Goal: Task Accomplishment & Management: Manage account settings

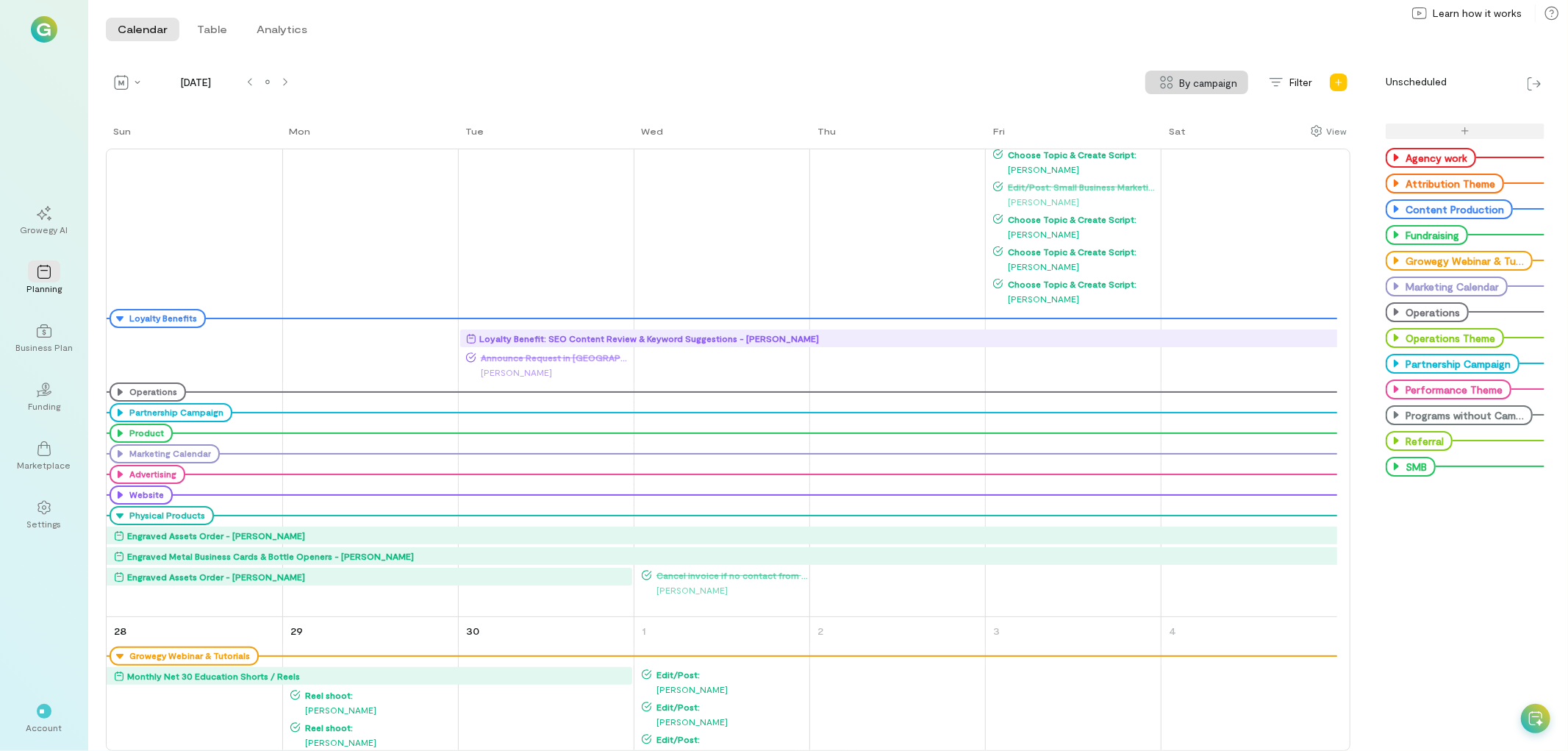
scroll to position [2043, 0]
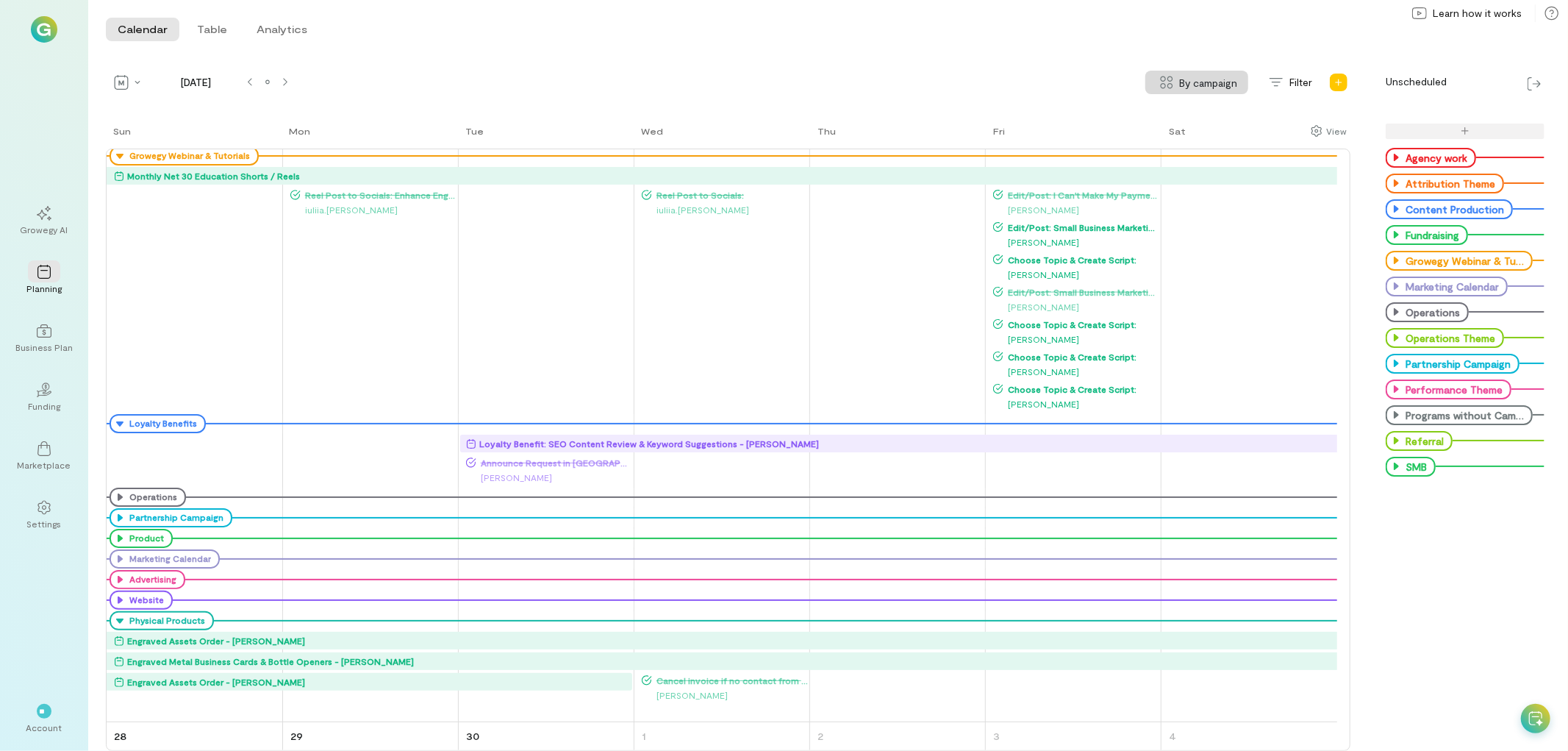
click at [1071, 222] on span "Edit/Post: Small Business Marketing: Understanding Your Core Audience" at bounding box center [1081, 228] width 156 height 12
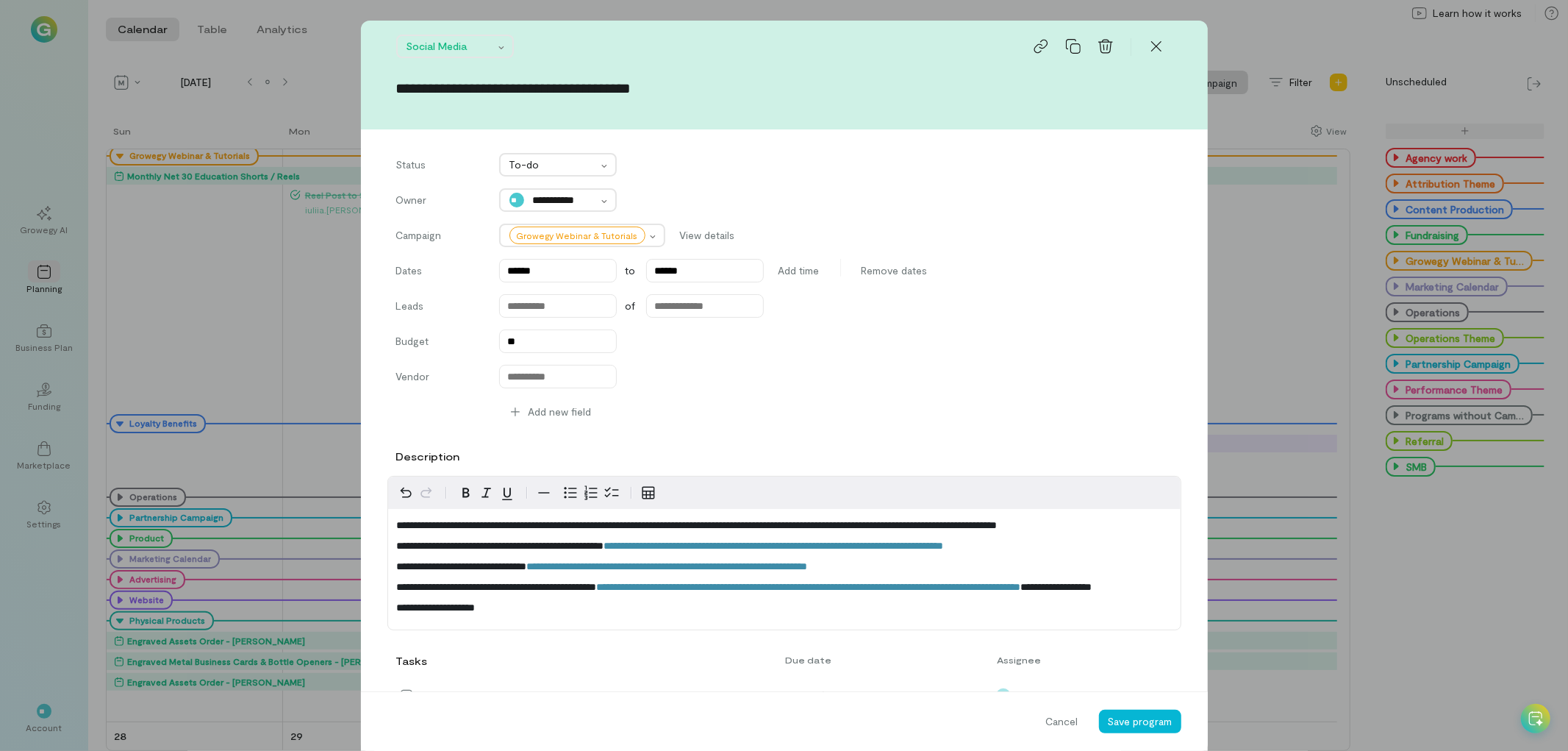
scroll to position [1003, 0]
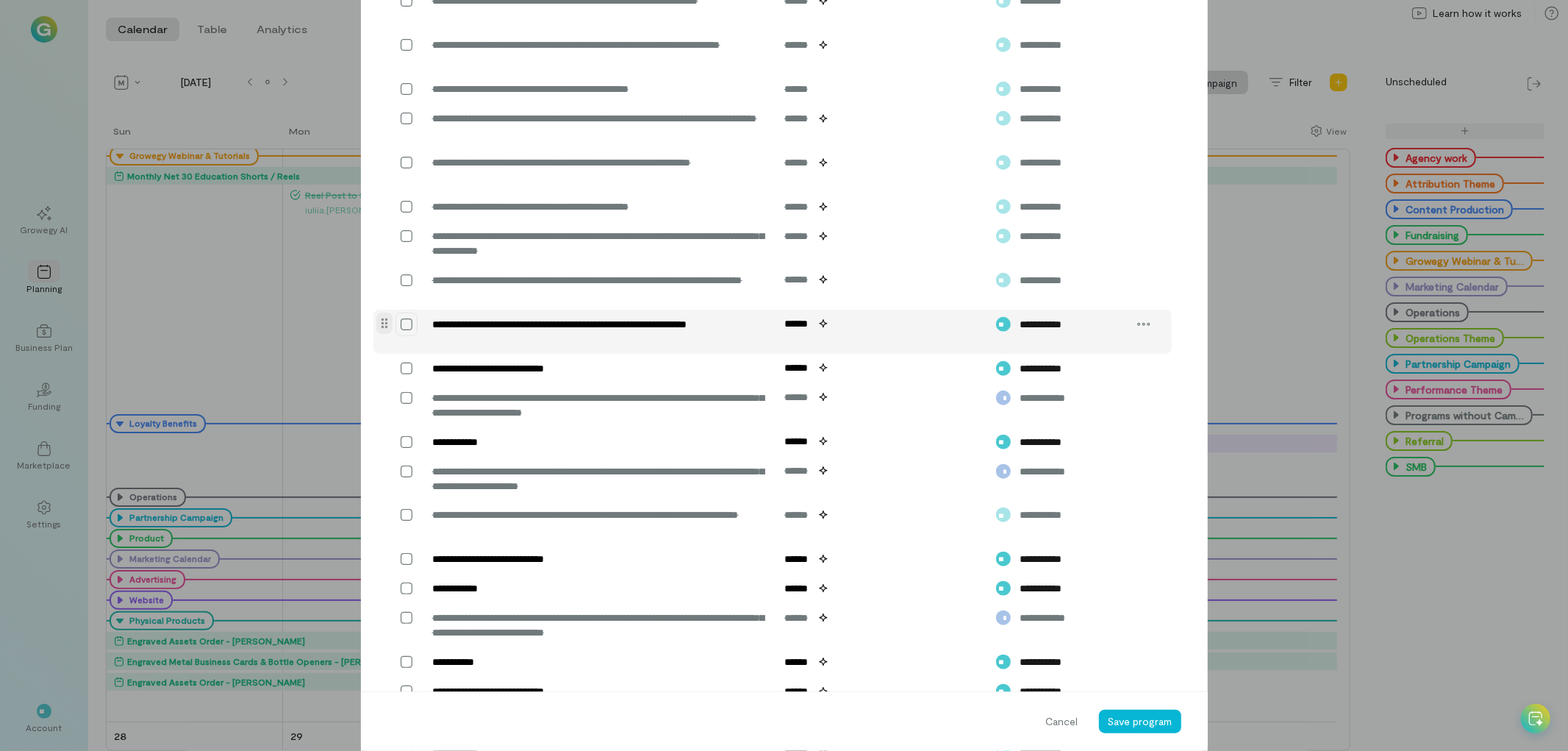
click at [401, 332] on icon at bounding box center [406, 324] width 14 height 14
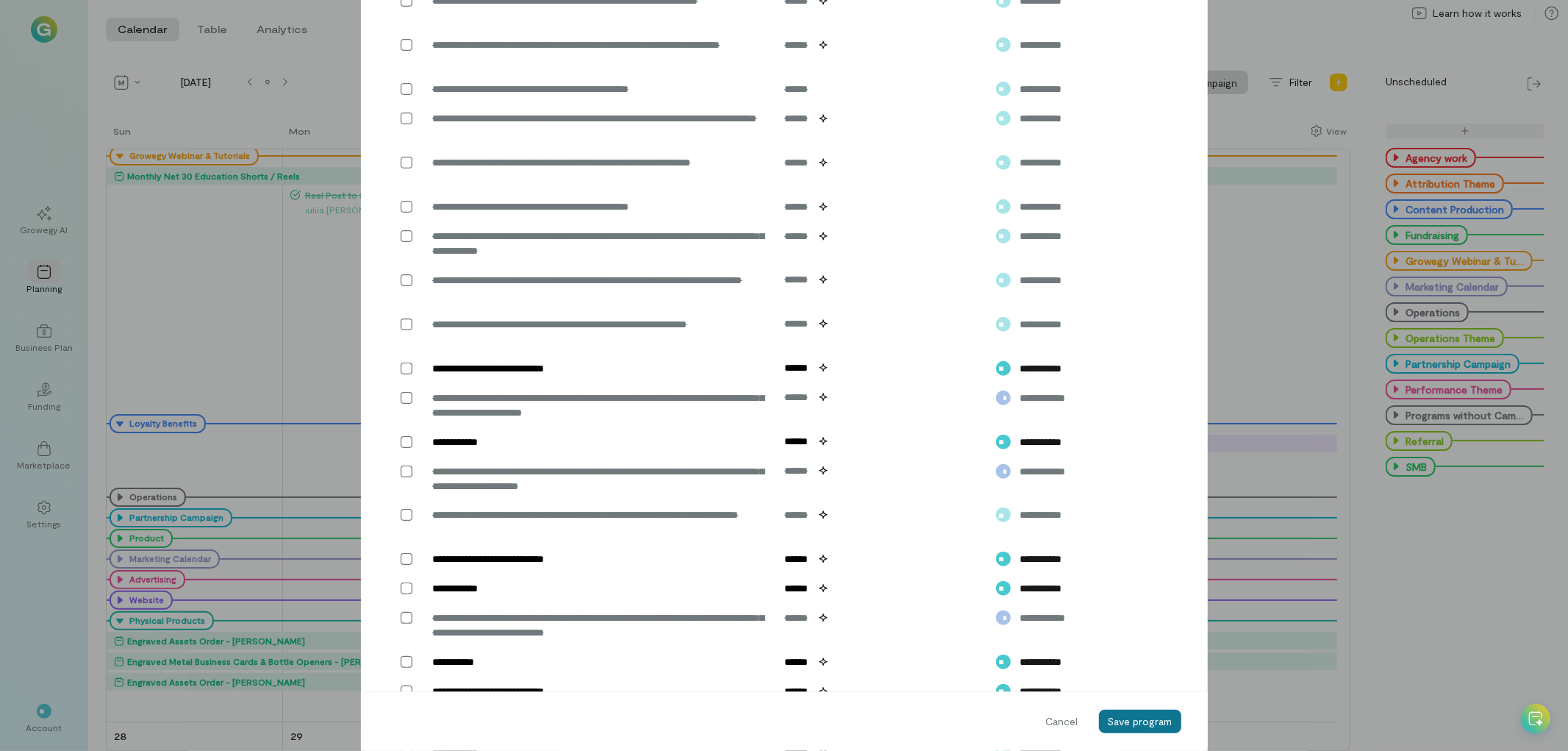
click at [1134, 721] on span "Save program" at bounding box center [1141, 721] width 65 height 13
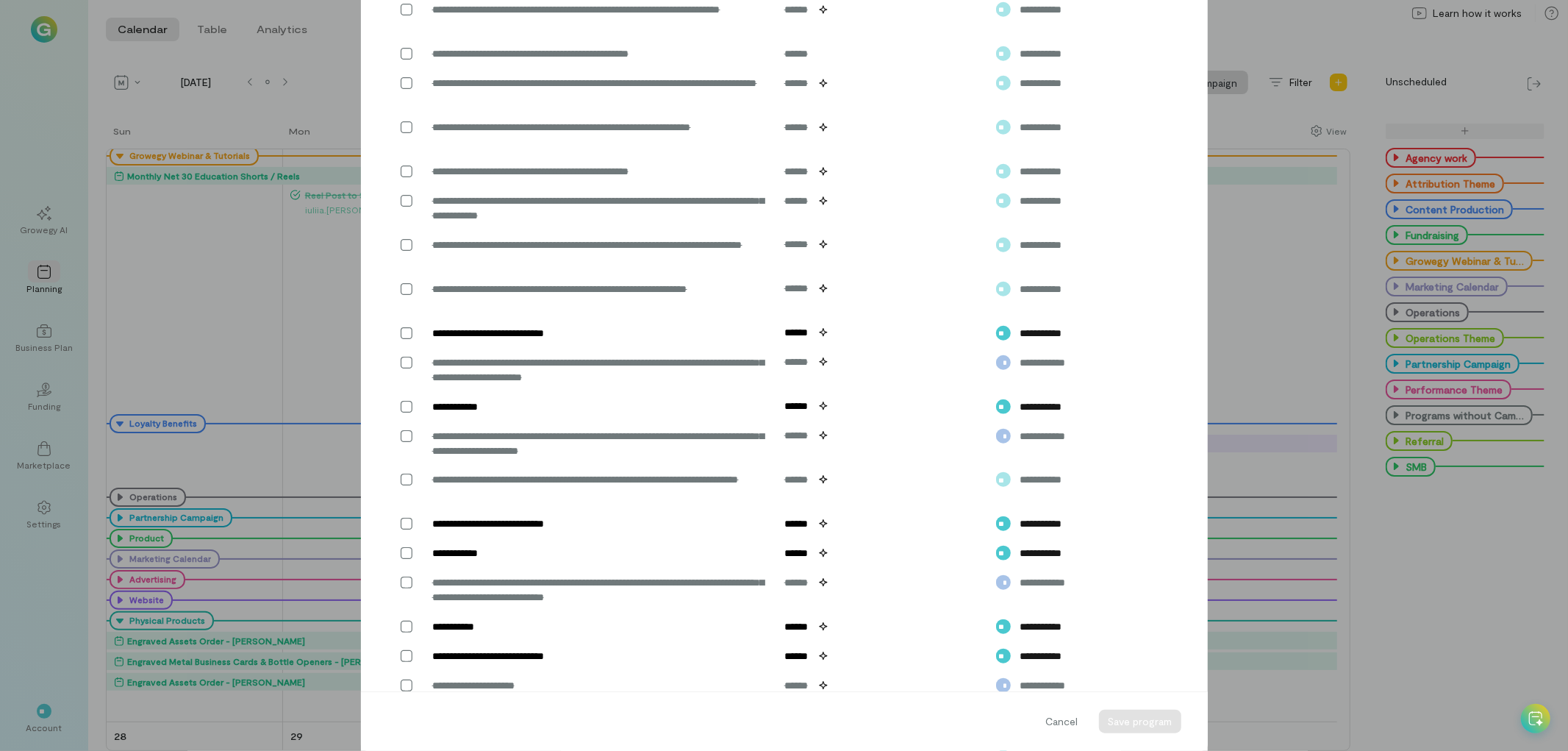
scroll to position [968, 0]
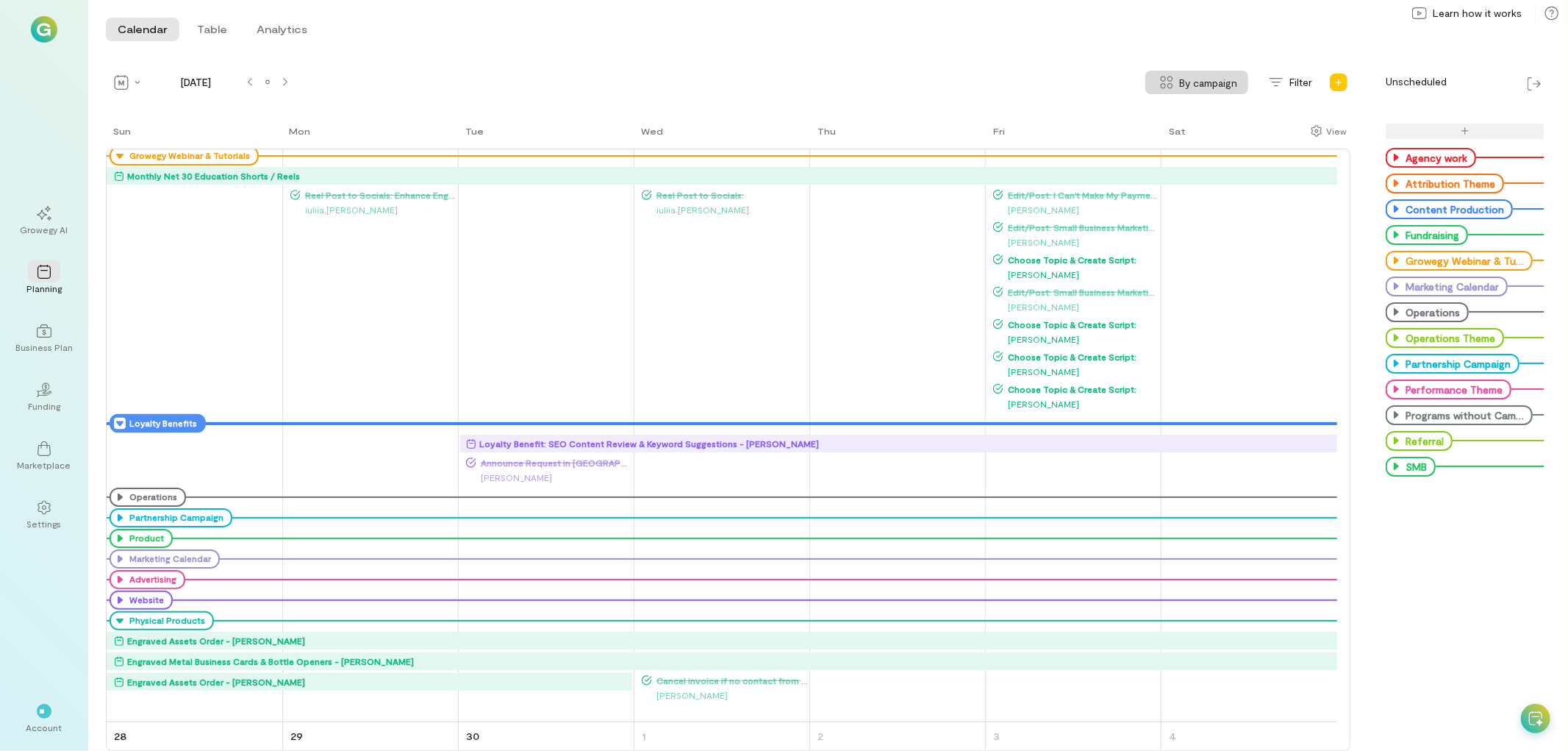
click at [119, 420] on icon at bounding box center [120, 424] width 12 height 12
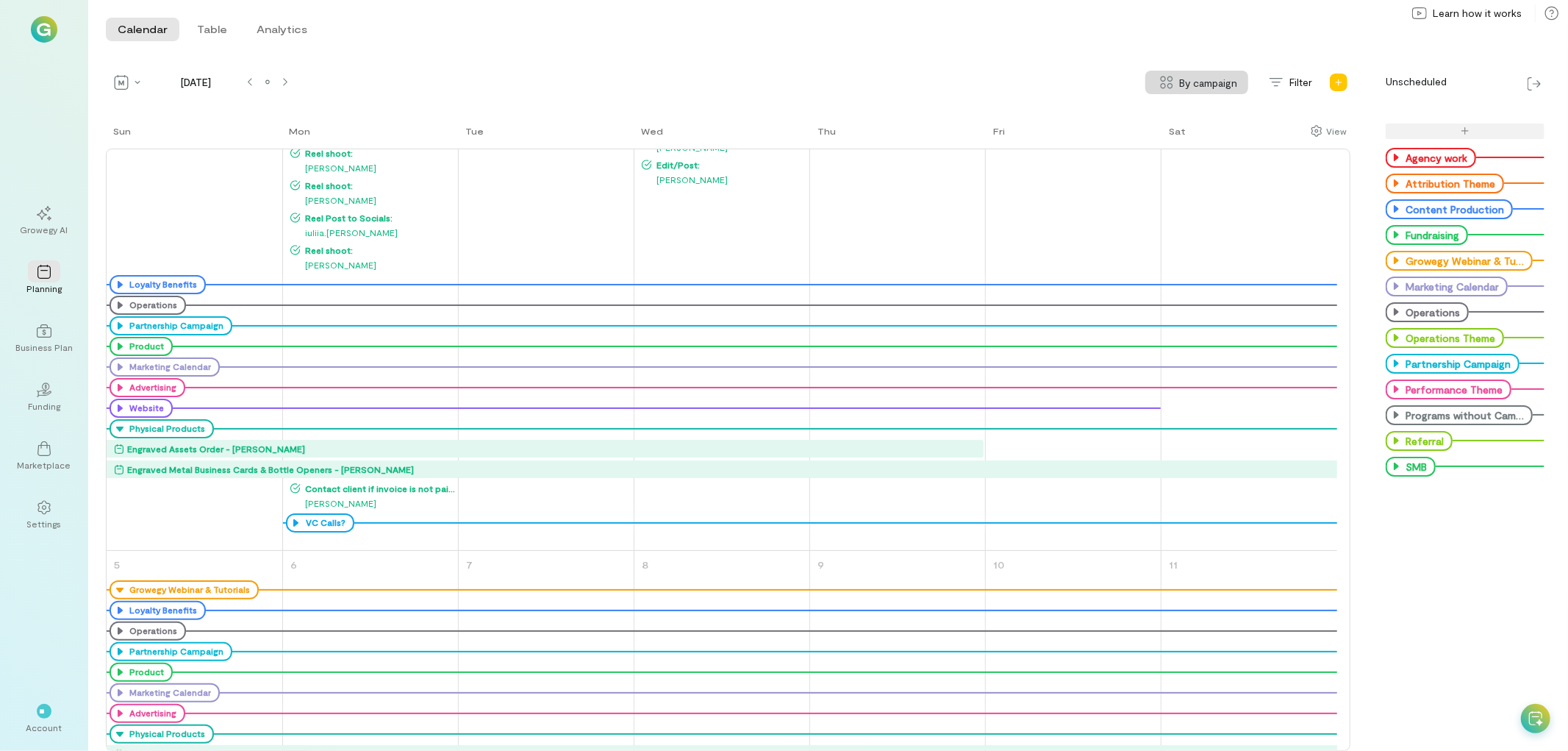
scroll to position [1389, 0]
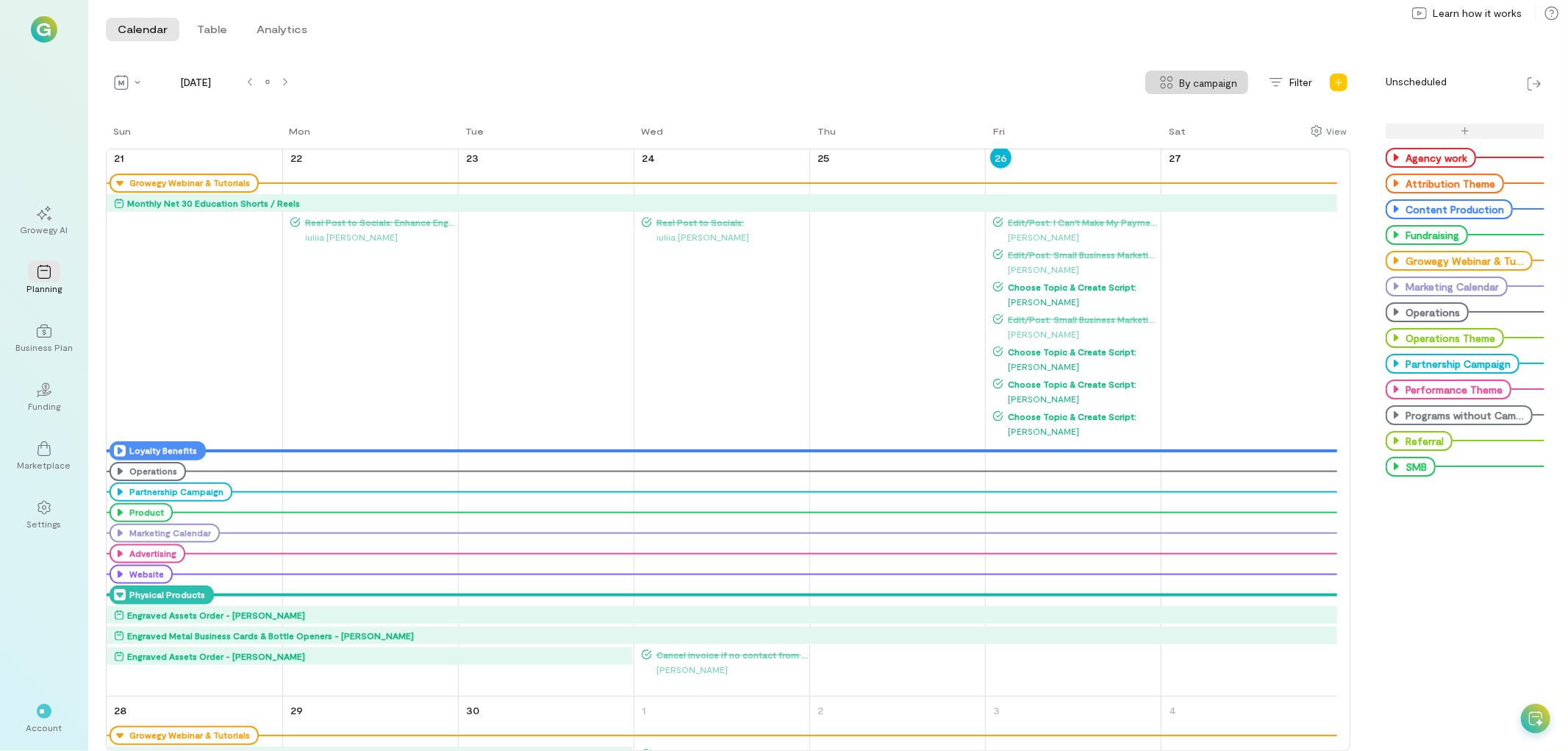
click at [118, 591] on icon at bounding box center [120, 595] width 12 height 12
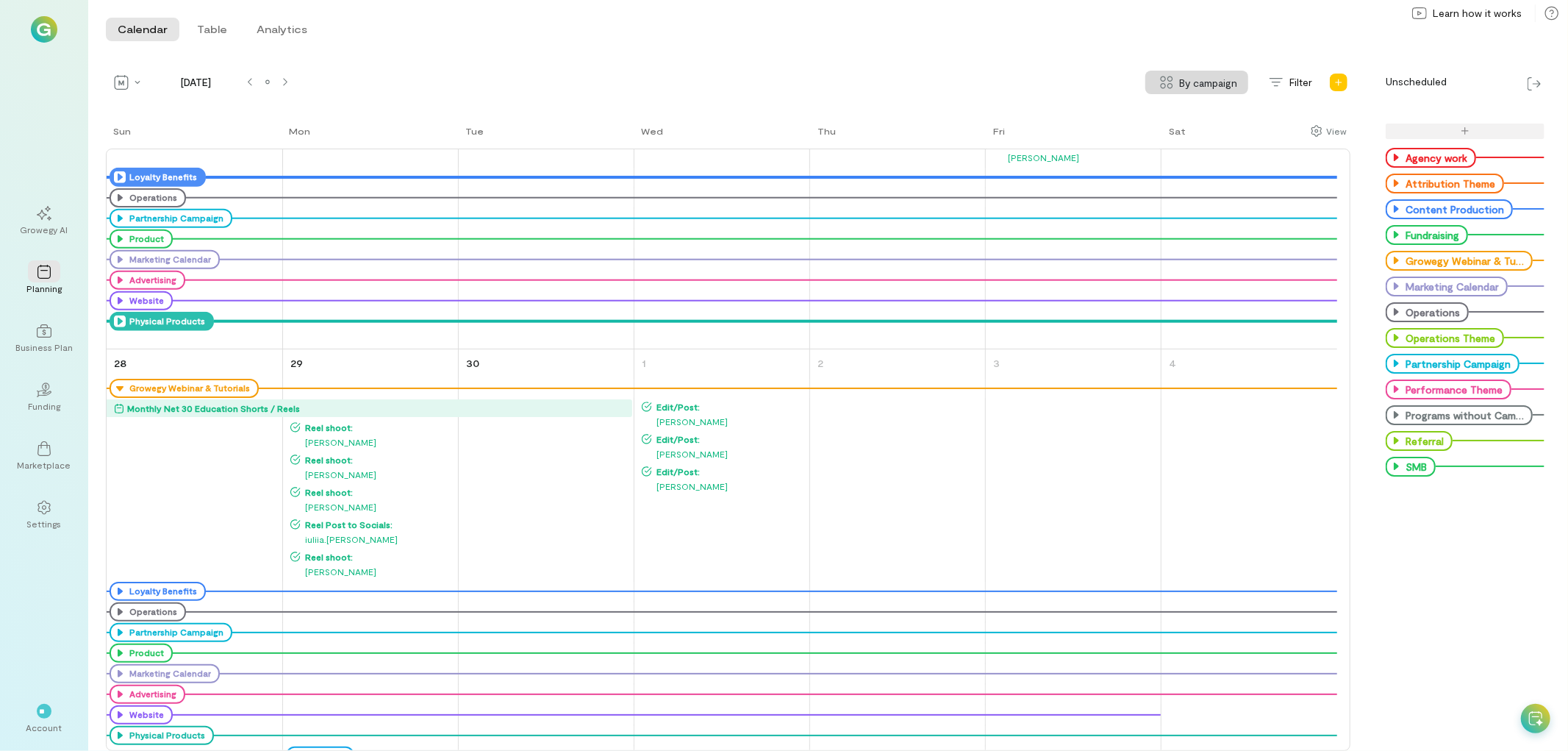
scroll to position [1259, 0]
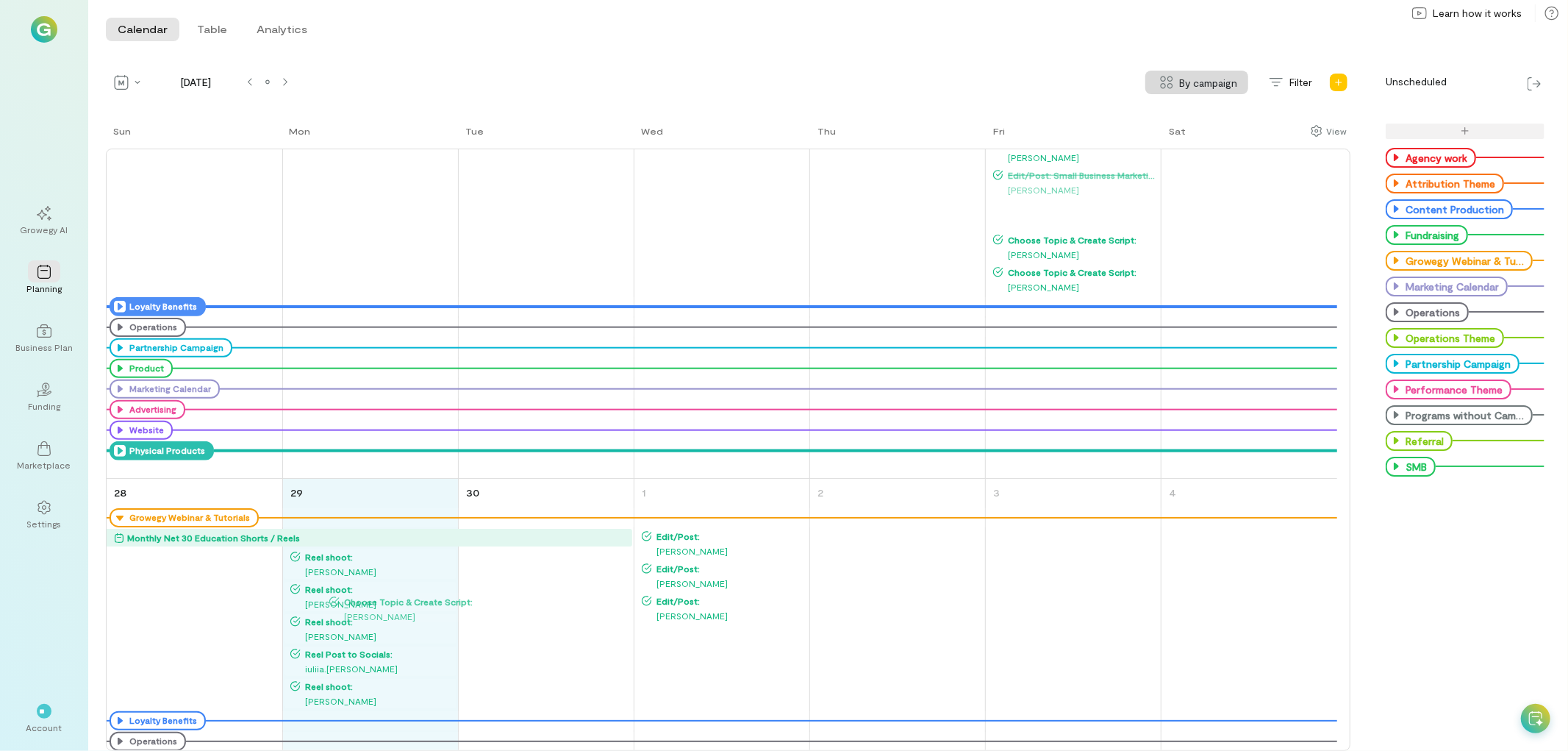
drag, startPoint x: 1040, startPoint y: 201, endPoint x: 377, endPoint y: 594, distance: 770.7
click at [377, 594] on div "Sun Mon Tue Wed Thu Fri Sat 31 Growegy Webinar & Tutorials Net 30 Education Sho…" at bounding box center [728, 437] width 1244 height 628
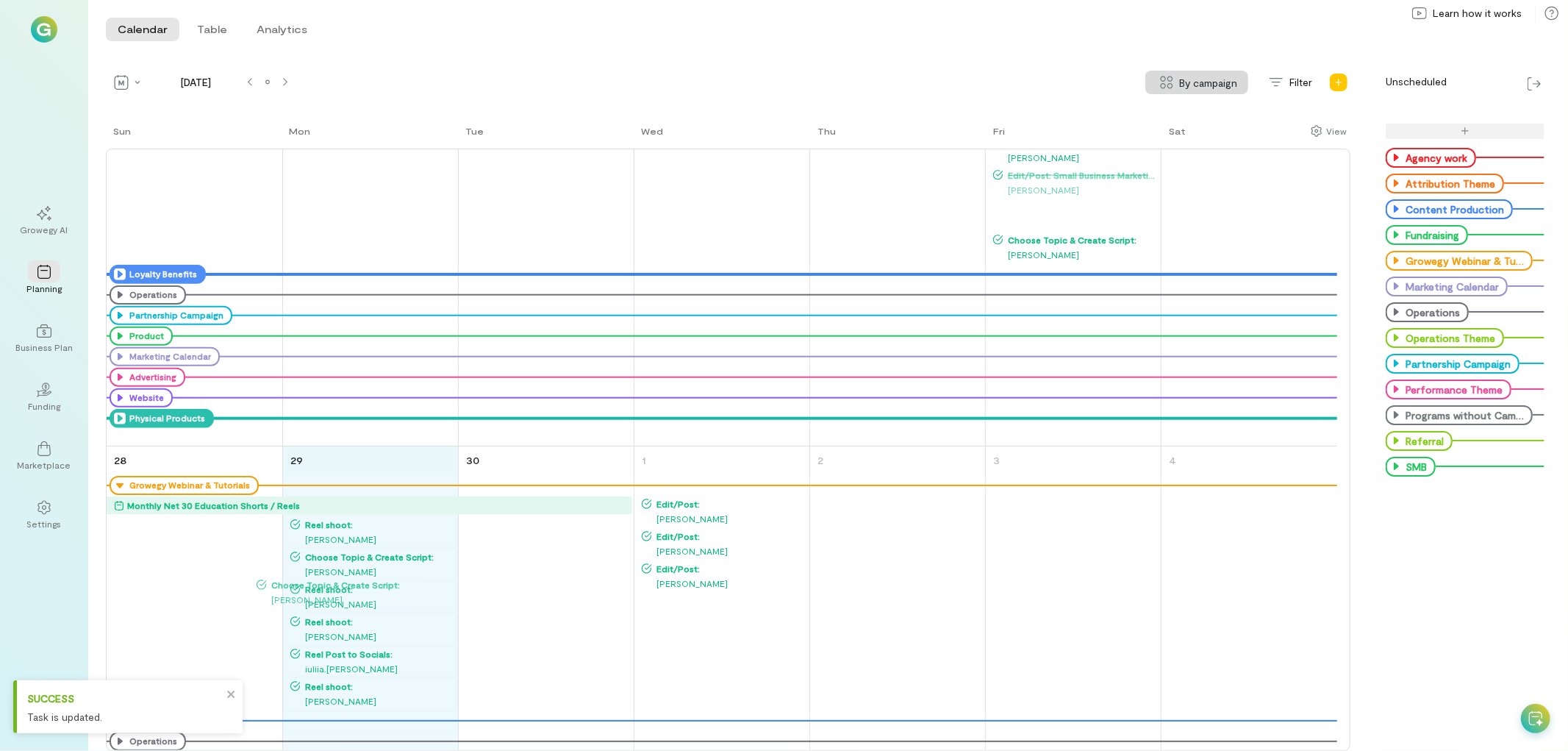
drag, startPoint x: 1081, startPoint y: 211, endPoint x: 346, endPoint y: 582, distance: 823.3
click at [346, 582] on div "Sun Mon Tue Wed Thu Fri Sat 31 Growegy Webinar & Tutorials Net 30 Education Sho…" at bounding box center [728, 437] width 1244 height 628
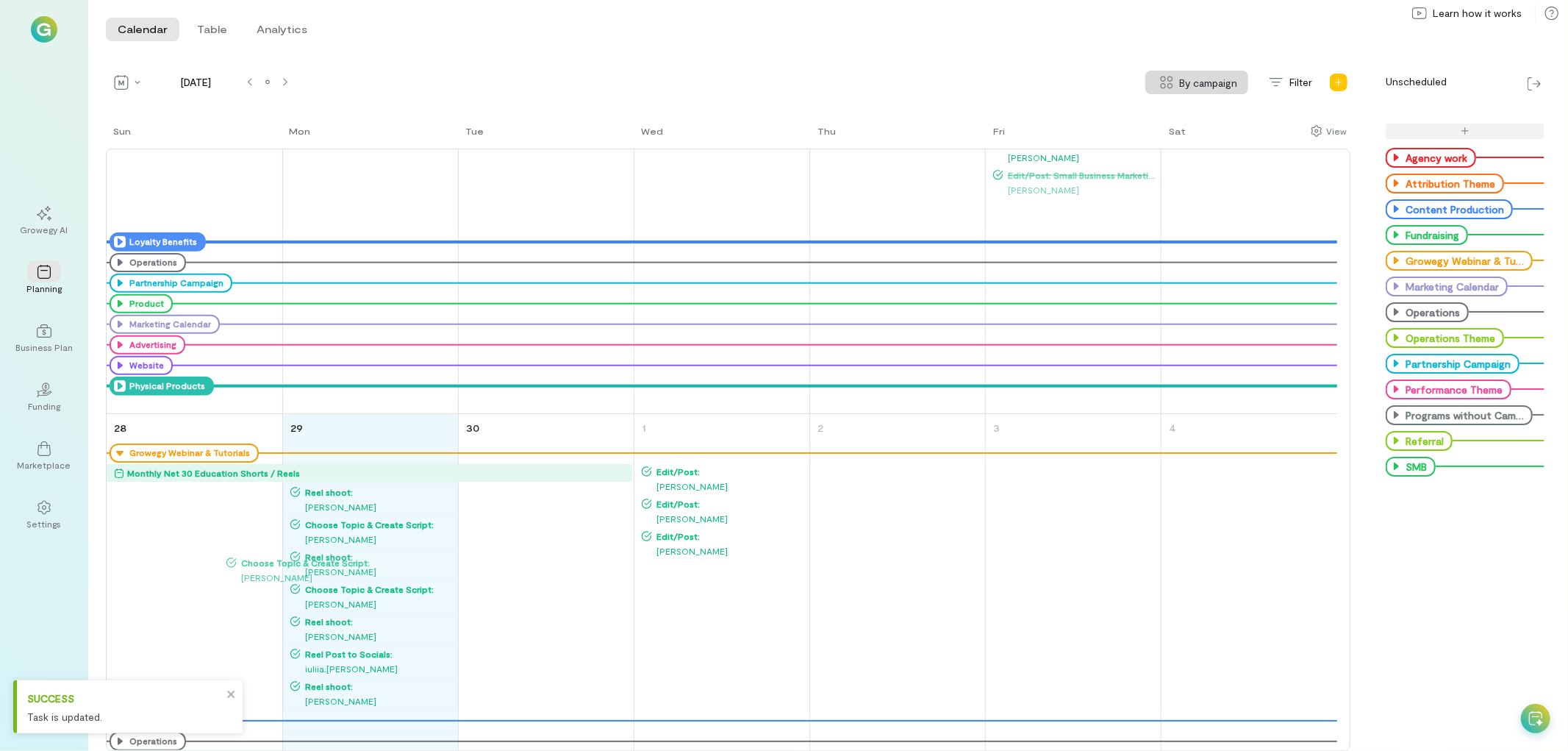
drag, startPoint x: 1099, startPoint y: 209, endPoint x: 389, endPoint y: 563, distance: 793.4
click at [389, 563] on div "Sun Mon Tue Wed Thu Fri Sat 31 Growegy Webinar & Tutorials Net 30 Education Sho…" at bounding box center [728, 437] width 1244 height 628
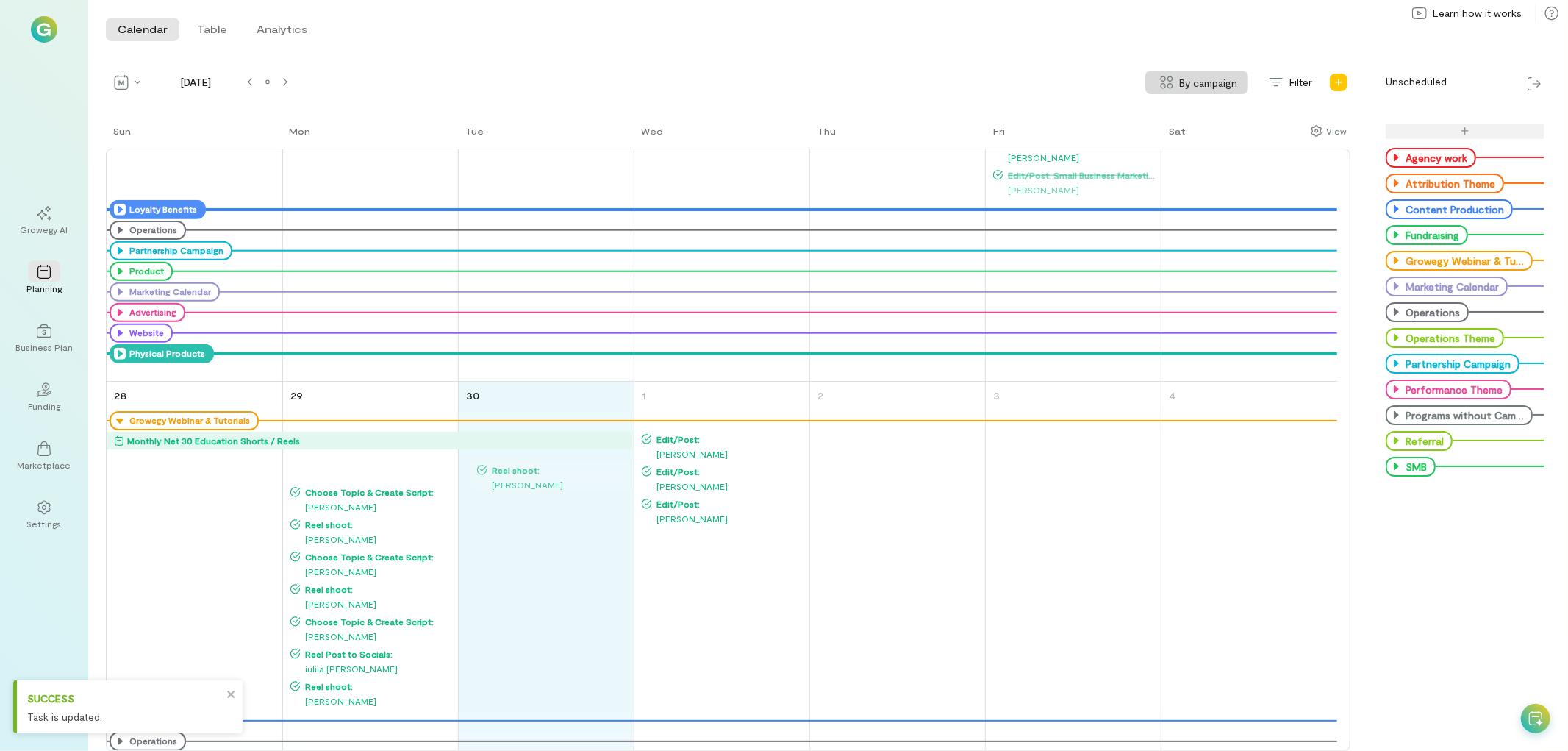
drag, startPoint x: 335, startPoint y: 469, endPoint x: 518, endPoint y: 478, distance: 183.2
click at [518, 478] on div "Sun Mon Tue Wed Thu Fri Sat 31 Growegy Webinar & Tutorials Net 30 Education Sho…" at bounding box center [728, 437] width 1244 height 628
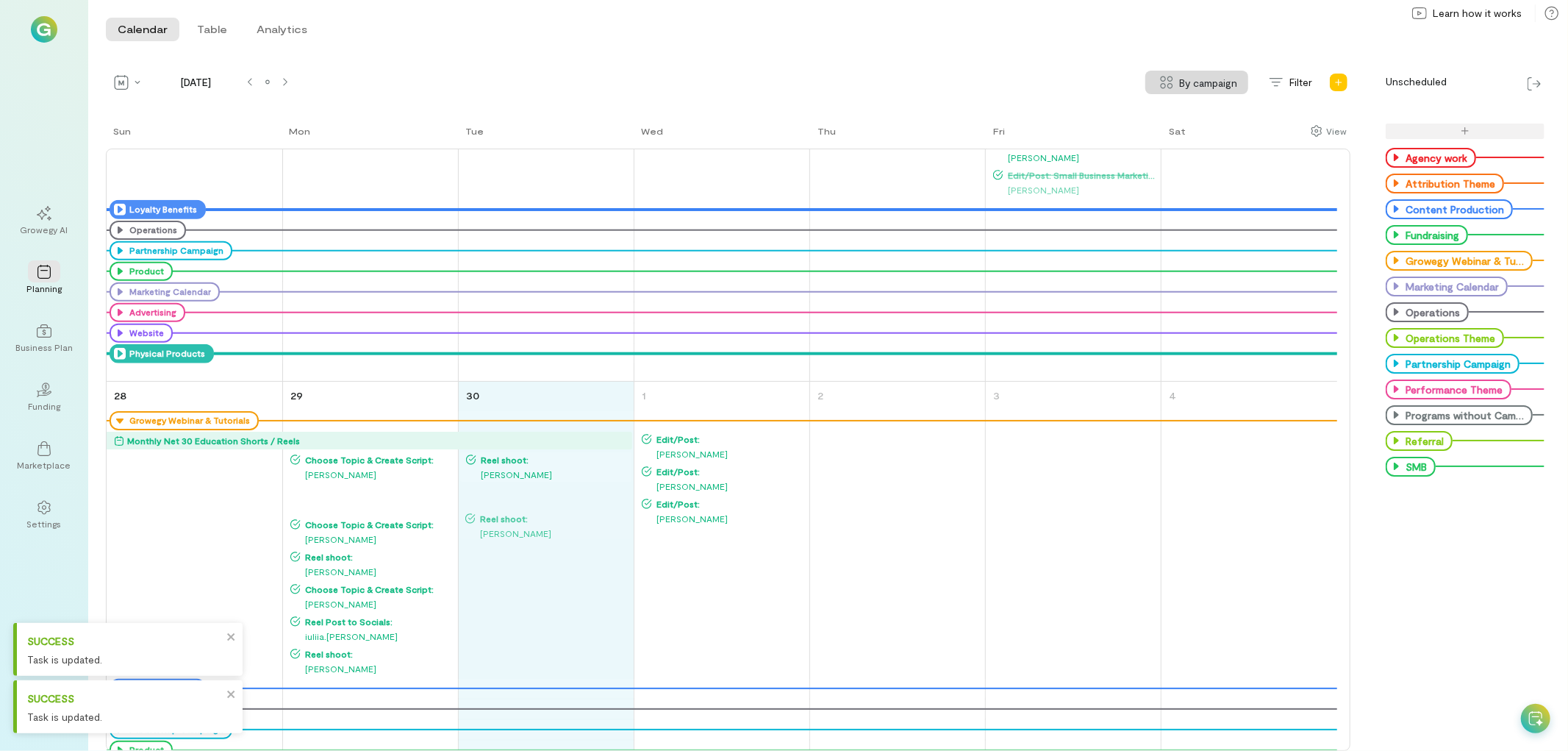
drag, startPoint x: 327, startPoint y: 494, endPoint x: 501, endPoint y: 519, distance: 175.8
click at [501, 519] on div "Sun Mon Tue Wed Thu Fri Sat 31 Growegy Webinar & Tutorials Net 30 Education Sho…" at bounding box center [728, 437] width 1244 height 628
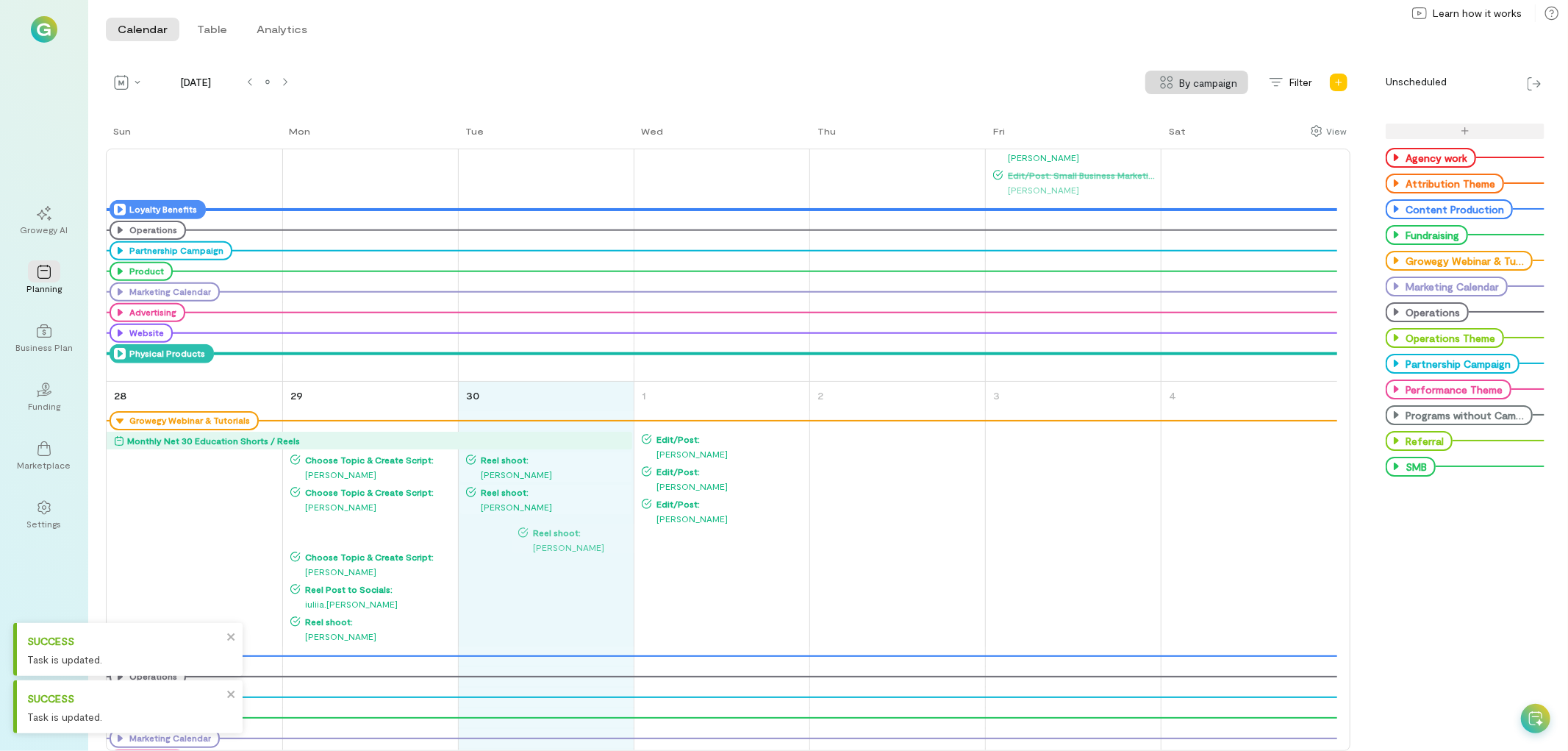
drag, startPoint x: 313, startPoint y: 523, endPoint x: 541, endPoint y: 529, distance: 228.1
click at [541, 529] on div "Sun Mon Tue Wed Thu Fri Sat 31 Growegy Webinar & Tutorials Net 30 Education Sho…" at bounding box center [728, 437] width 1244 height 628
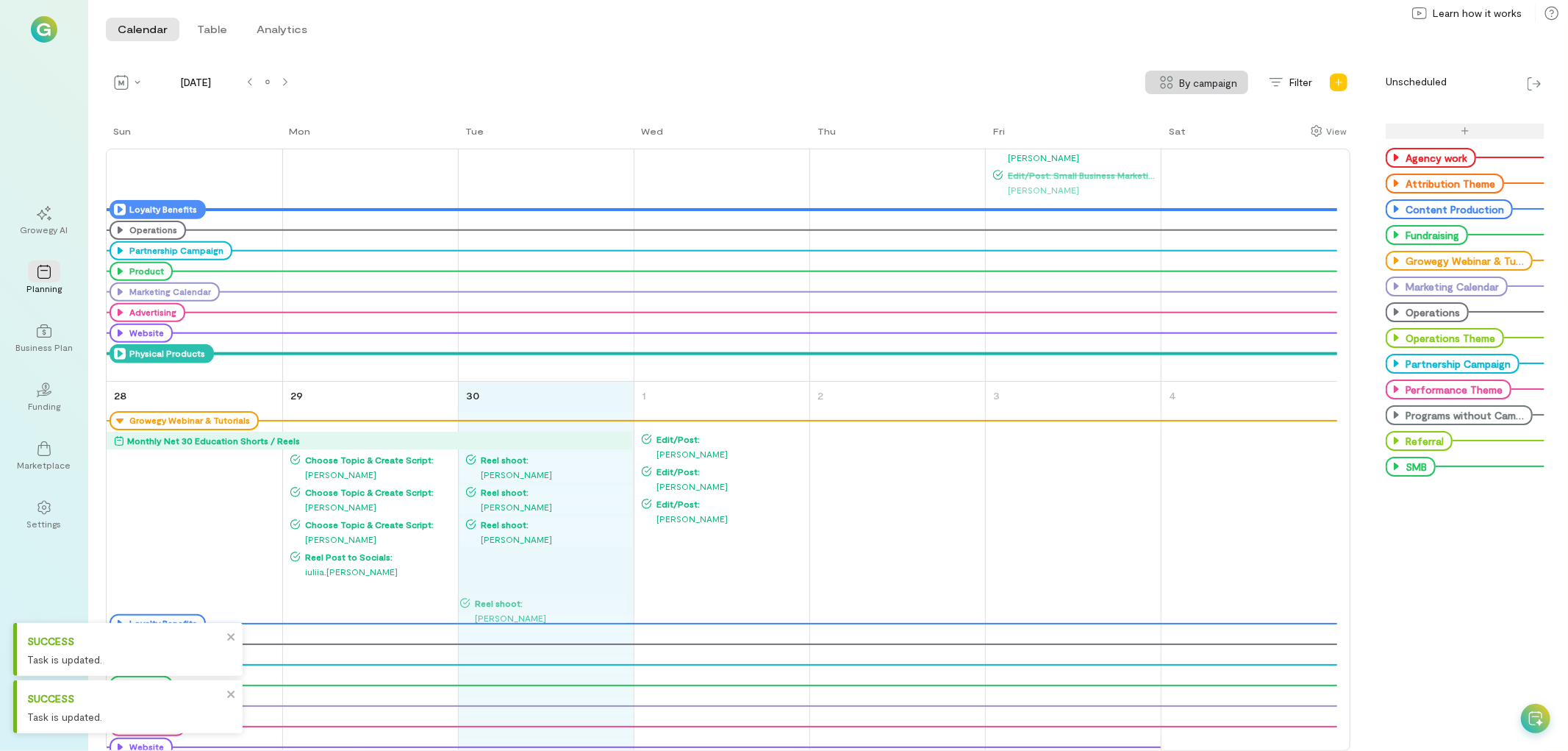
drag, startPoint x: 335, startPoint y: 583, endPoint x: 505, endPoint y: 596, distance: 170.5
click at [505, 596] on div "Sun Mon Tue Wed Thu Fri Sat 31 Growegy Webinar & Tutorials Net 30 Education Sho…" at bounding box center [728, 437] width 1244 height 628
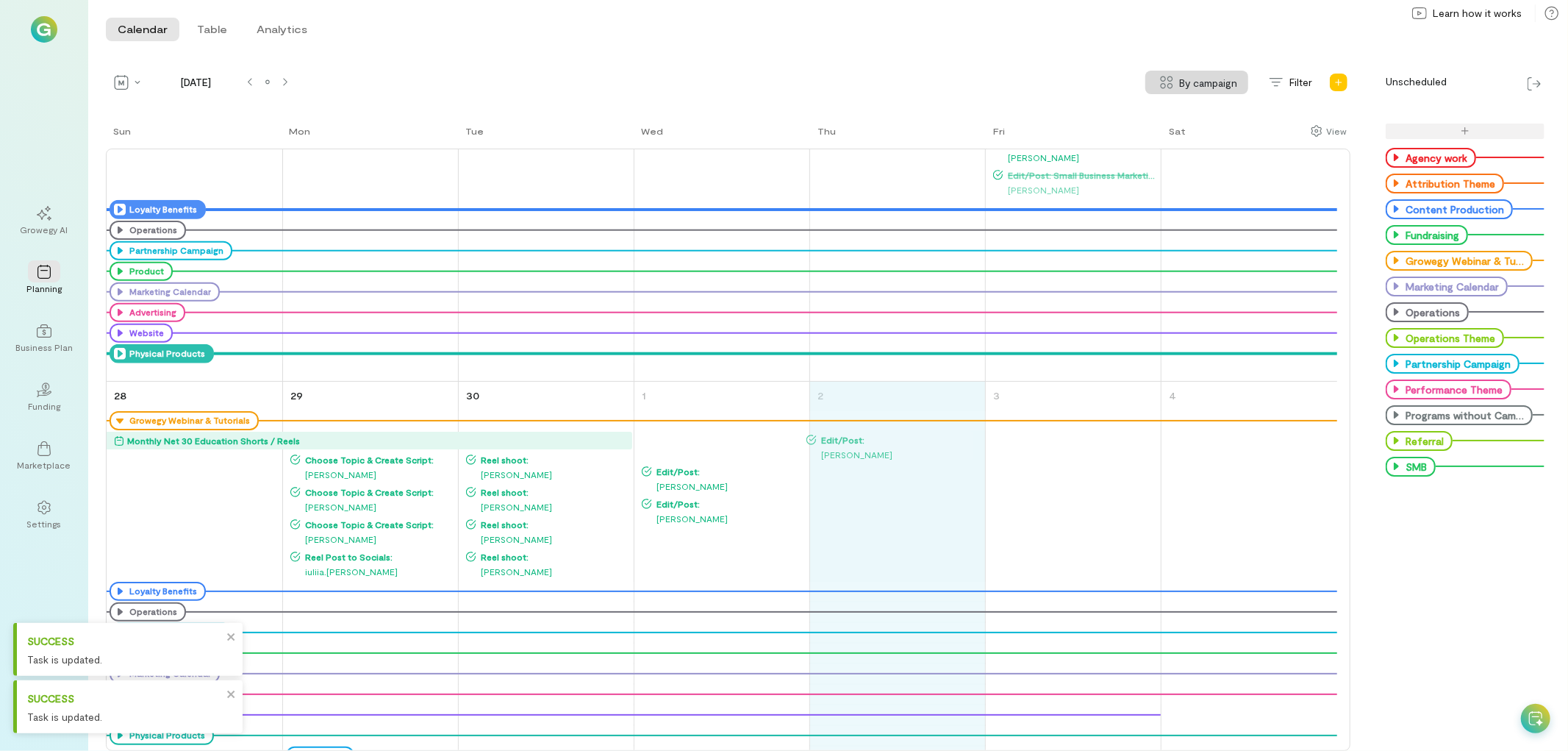
click at [853, 439] on div "Sun Mon Tue Wed Thu Fri Sat 31 Growegy Webinar & Tutorials Net 30 Education Sho…" at bounding box center [728, 437] width 1244 height 628
drag, startPoint x: 663, startPoint y: 445, endPoint x: 839, endPoint y: 497, distance: 183.5
click at [839, 497] on div "Sun Mon Tue Wed Thu Fri Sat 31 Growegy Webinar & Tutorials Net 30 Education Sho…" at bounding box center [728, 437] width 1244 height 628
drag, startPoint x: 675, startPoint y: 447, endPoint x: 855, endPoint y: 488, distance: 184.6
click at [855, 488] on div "Sun Mon Tue Wed Thu Fri Sat 31 Growegy Webinar & Tutorials Net 30 Education Sho…" at bounding box center [728, 437] width 1244 height 628
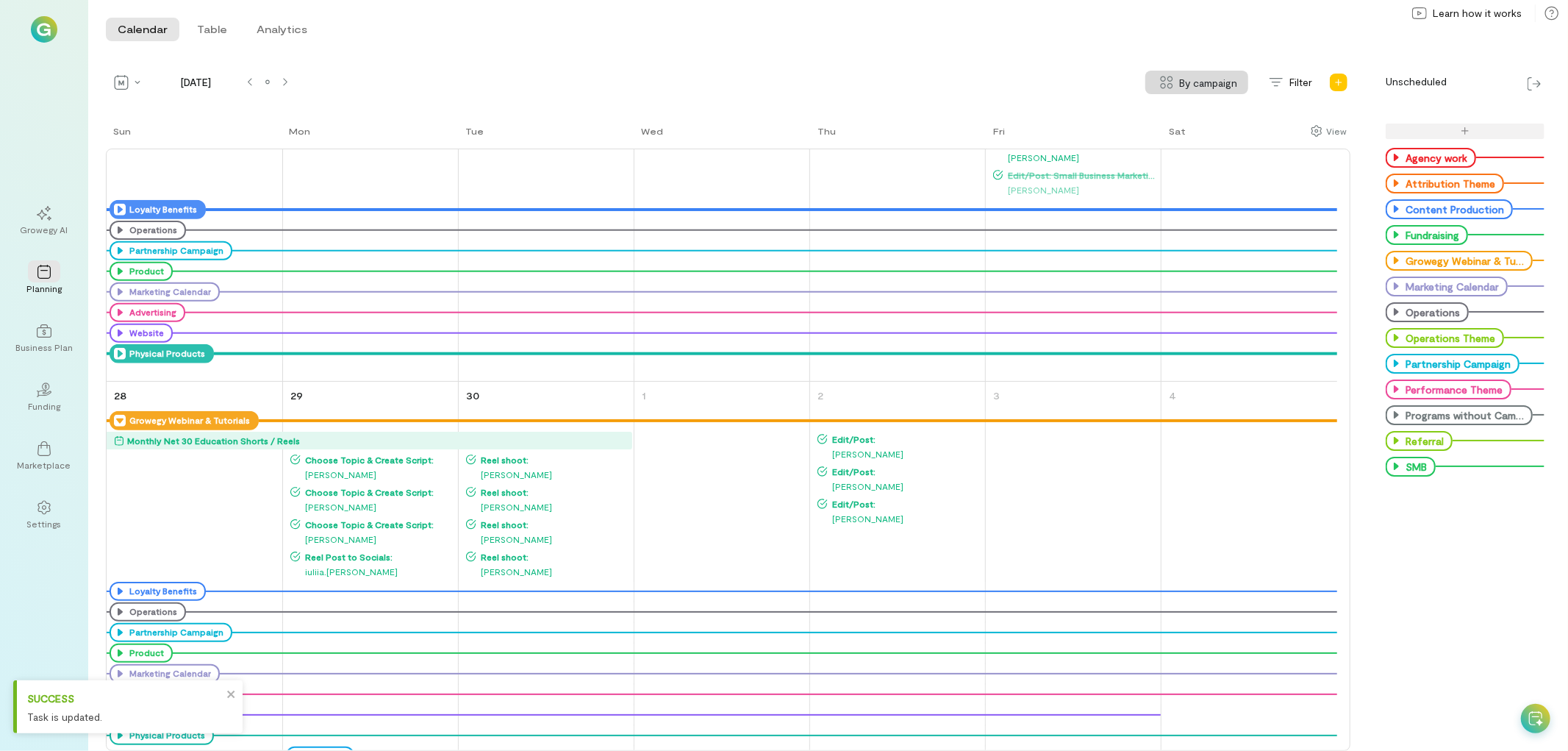
click at [120, 424] on icon at bounding box center [120, 420] width 12 height 12
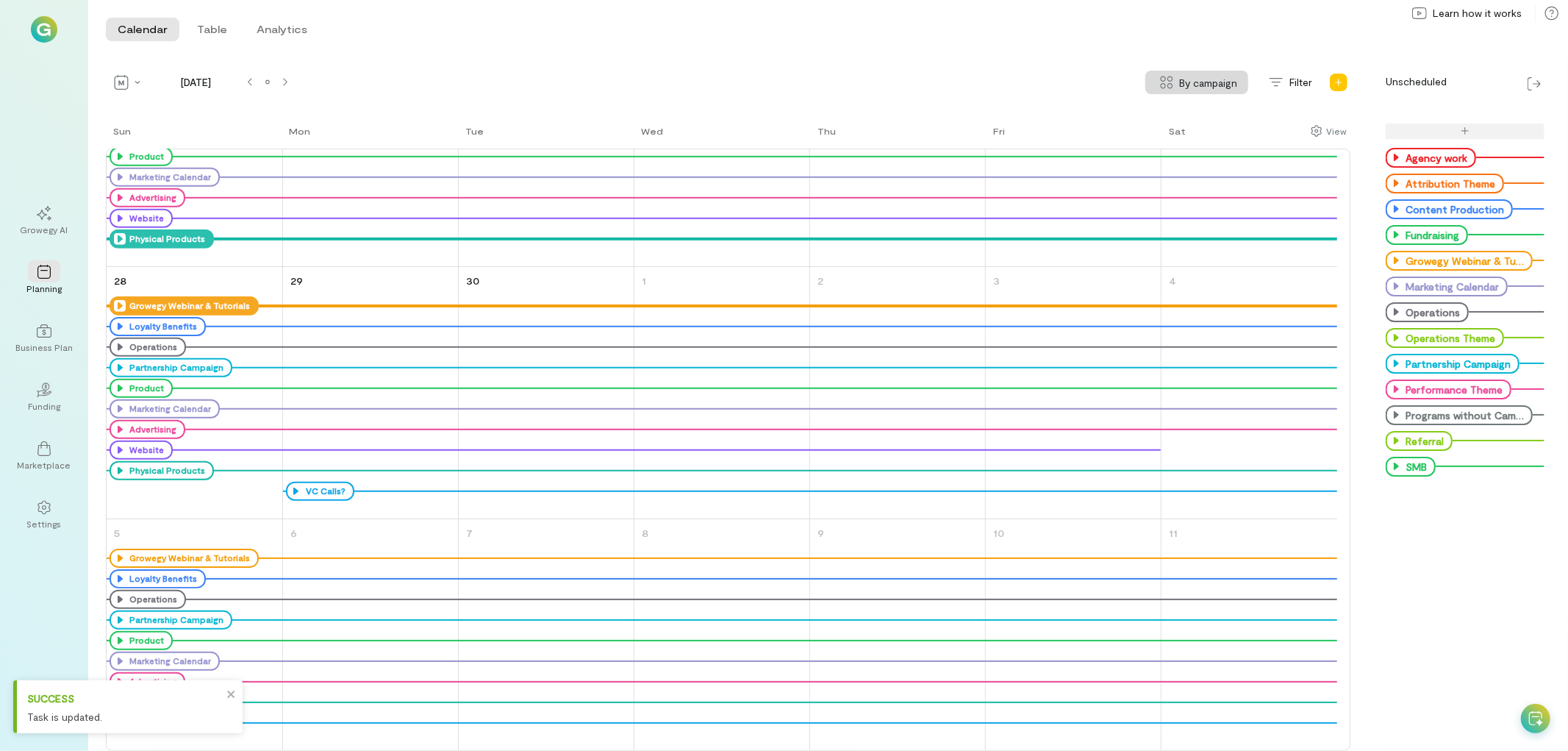
scroll to position [726, 0]
